Goal: Task Accomplishment & Management: Manage account settings

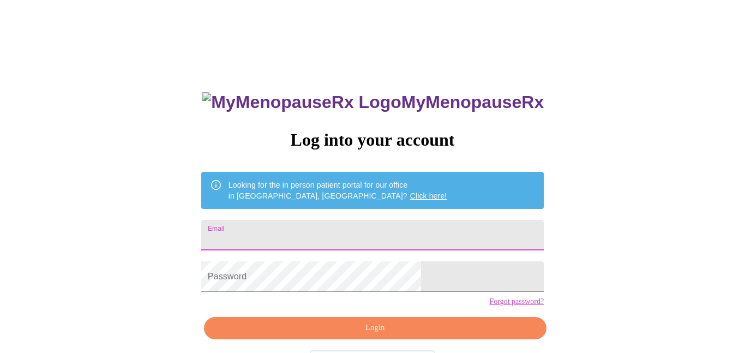
click at [335, 233] on input "Email" at bounding box center [372, 235] width 342 height 31
type input "[EMAIL_ADDRESS][DOMAIN_NAME]"
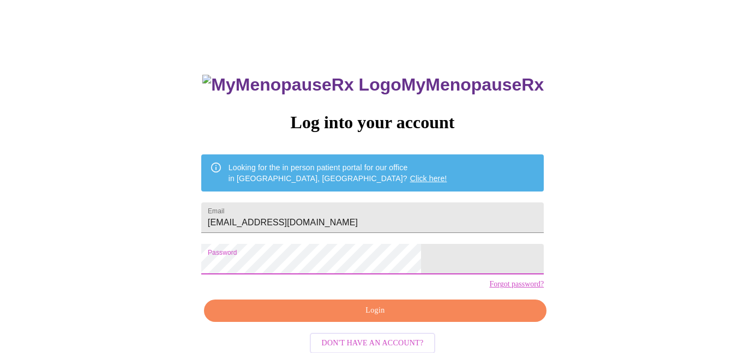
scroll to position [19, 0]
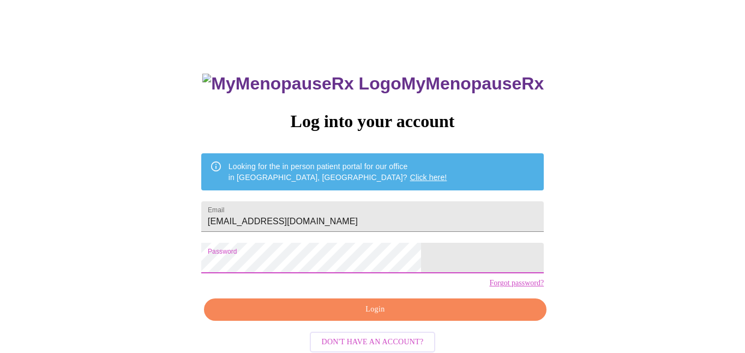
click at [371, 321] on button "Login" at bounding box center [375, 309] width 342 height 22
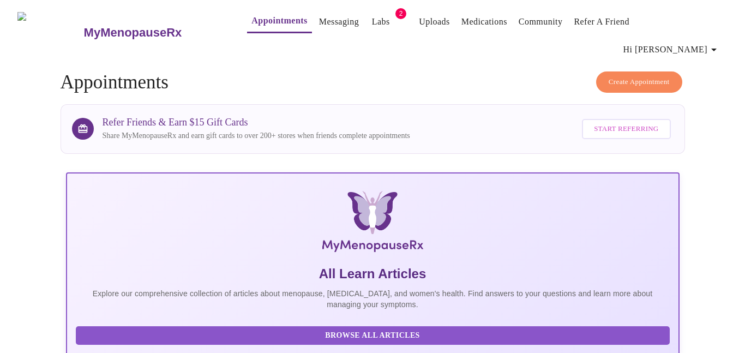
click at [372, 24] on link "Labs" at bounding box center [381, 21] width 18 height 15
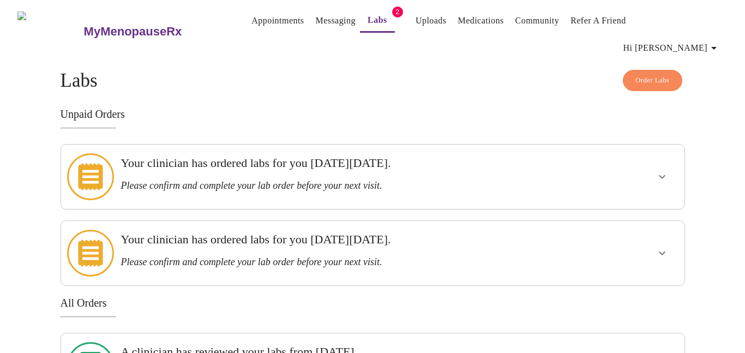
click at [662, 170] on icon "show more" at bounding box center [661, 176] width 13 height 13
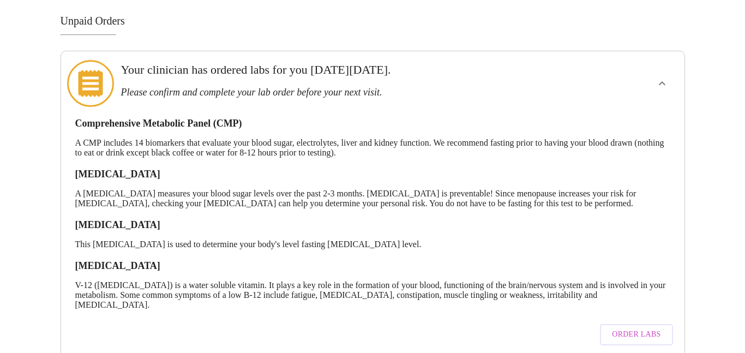
scroll to position [92, 0]
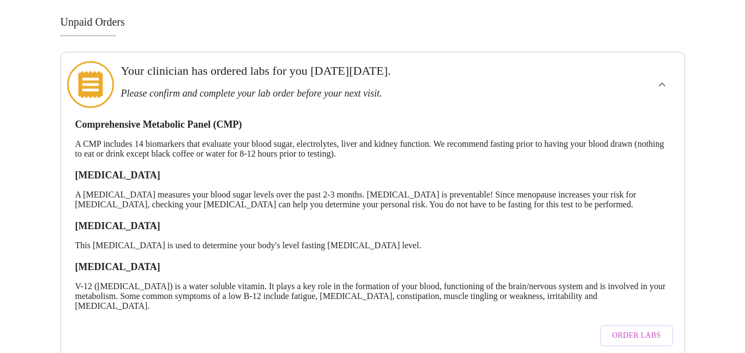
click at [630, 329] on span "Order Labs" at bounding box center [636, 336] width 49 height 14
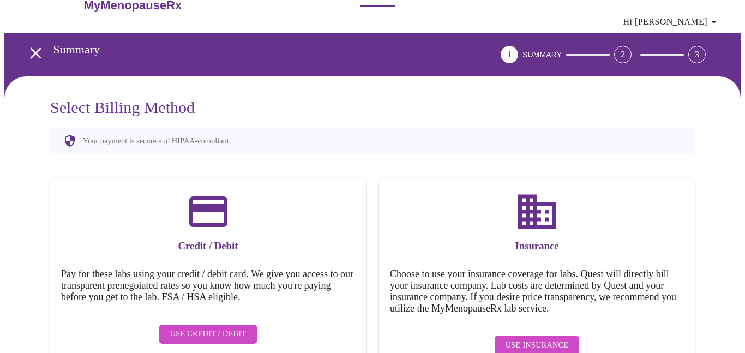
scroll to position [46, 0]
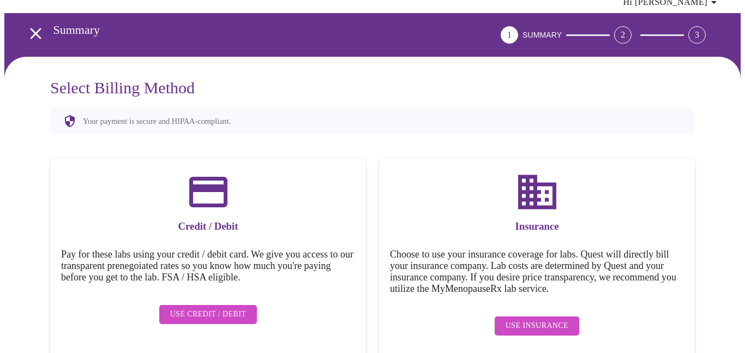
click at [538, 319] on span "Use Insurance" at bounding box center [536, 326] width 63 height 14
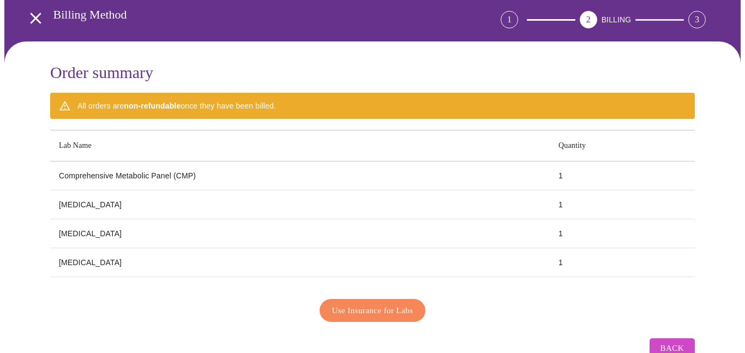
scroll to position [76, 0]
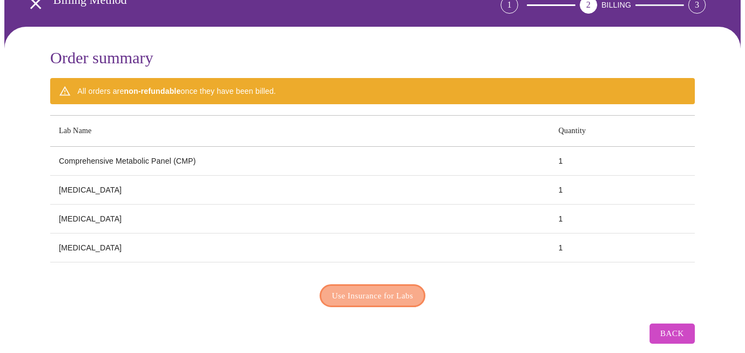
click at [373, 288] on span "Use Insurance for Labs" at bounding box center [372, 295] width 81 height 14
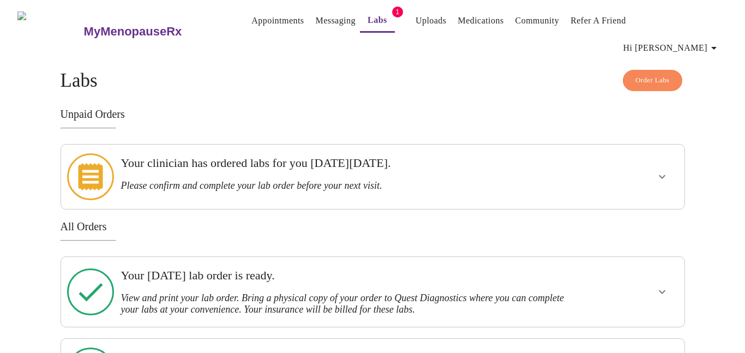
click at [661, 74] on span "Order Labs" at bounding box center [652, 80] width 34 height 13
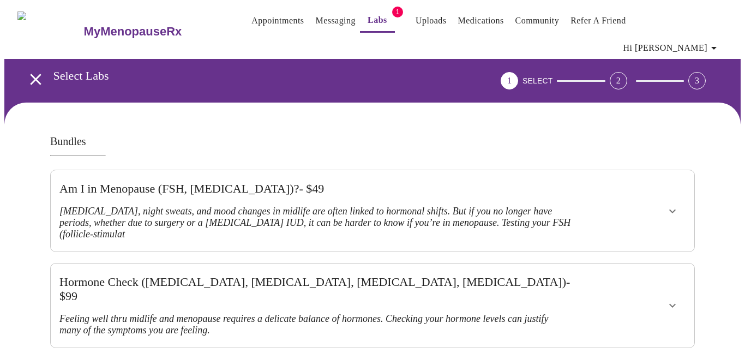
click at [34, 70] on icon "open drawer" at bounding box center [35, 79] width 19 height 19
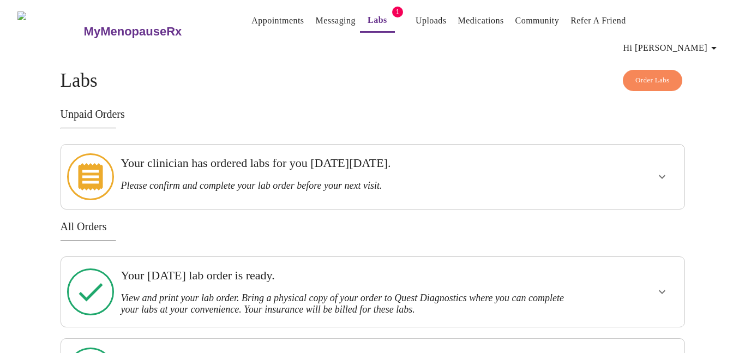
click at [416, 27] on link "Uploads" at bounding box center [430, 20] width 31 height 15
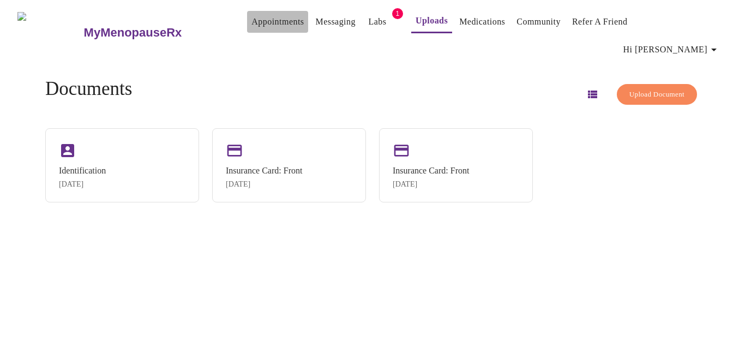
click at [251, 27] on link "Appointments" at bounding box center [277, 21] width 52 height 15
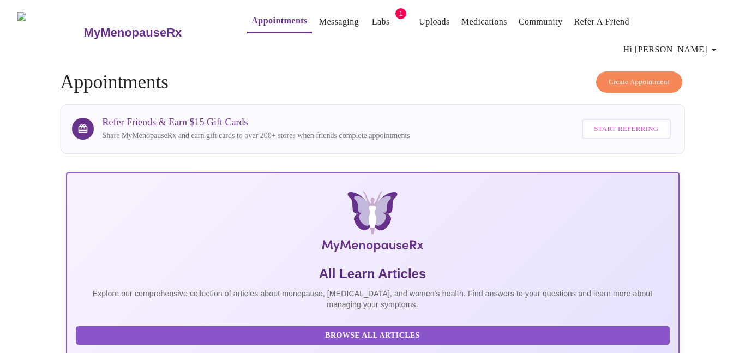
click at [319, 26] on link "Messaging" at bounding box center [339, 21] width 40 height 15
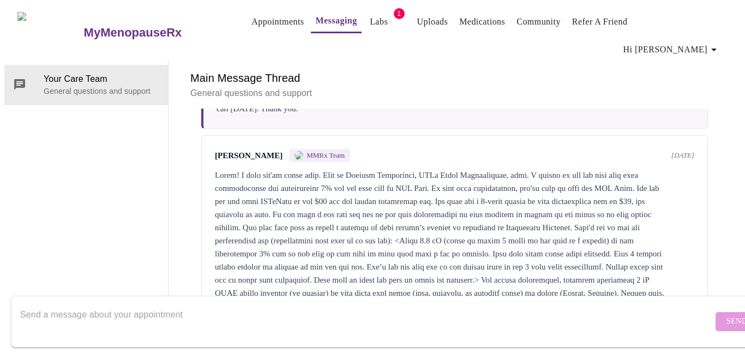
scroll to position [424, 0]
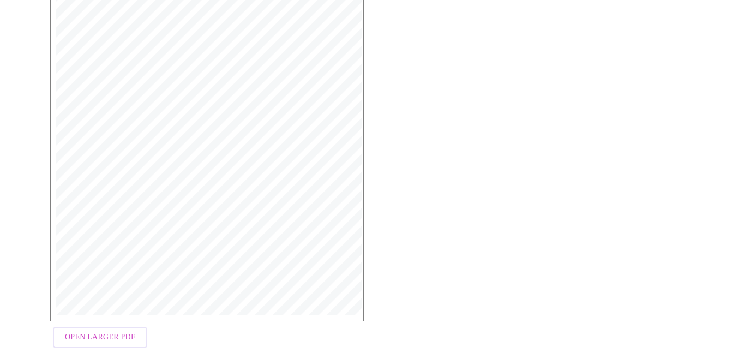
scroll to position [306, 0]
click at [109, 320] on span "Open Larger PDF" at bounding box center [100, 327] width 70 height 14
